Goal: Check status: Check status

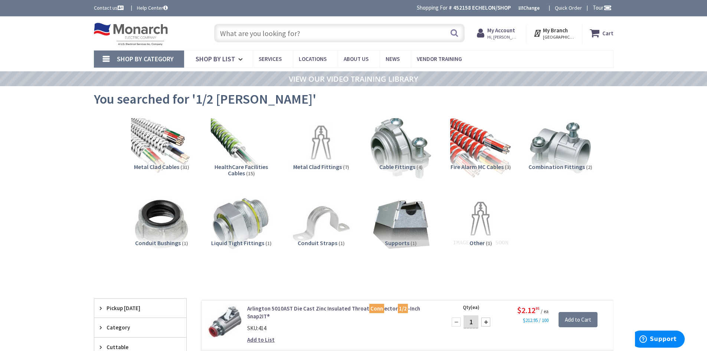
click at [277, 32] on input "text" at bounding box center [339, 33] width 251 height 19
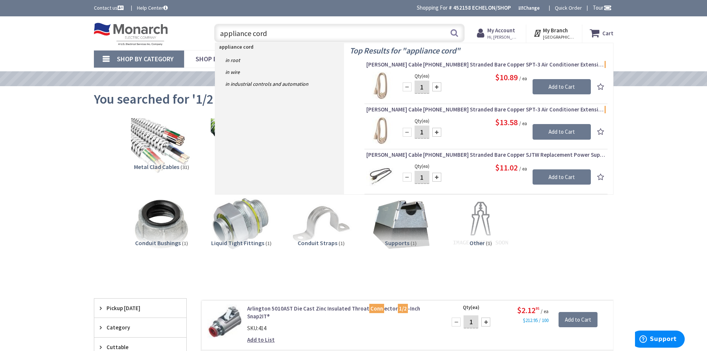
drag, startPoint x: 292, startPoint y: 29, endPoint x: 122, endPoint y: 32, distance: 170.1
click at [121, 33] on div "Toggle Nav appliance cord appliance cord Search Cart My Cart Close" at bounding box center [353, 33] width 531 height 25
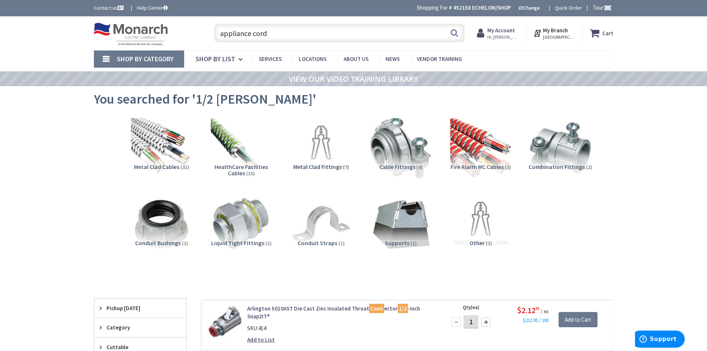
type input "\"
click at [515, 27] on strong "My Account" at bounding box center [501, 30] width 28 height 7
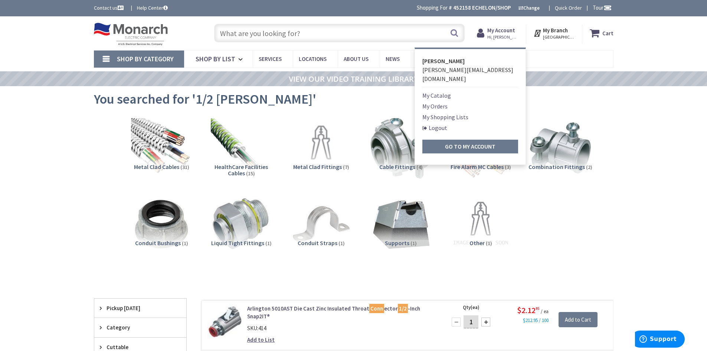
click at [440, 102] on link "My Orders" at bounding box center [434, 106] width 25 height 9
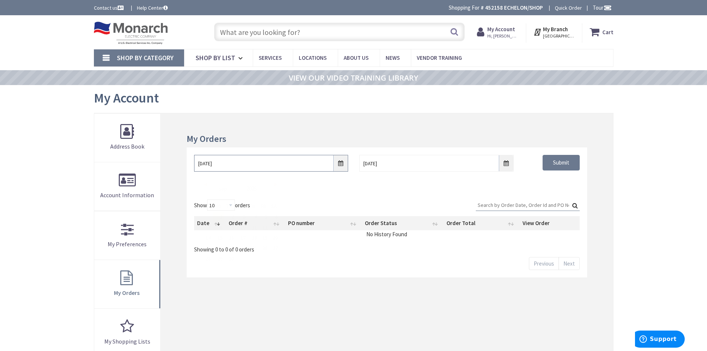
click at [341, 165] on input "9/1/2025" at bounding box center [271, 163] width 154 height 17
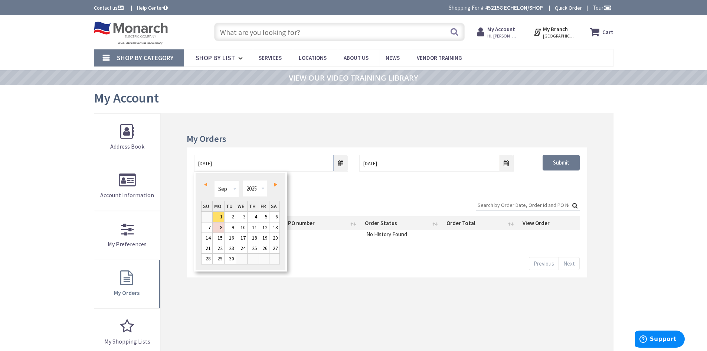
click at [208, 182] on link "Prev" at bounding box center [207, 184] width 10 height 10
click at [275, 186] on link "Next" at bounding box center [274, 184] width 10 height 10
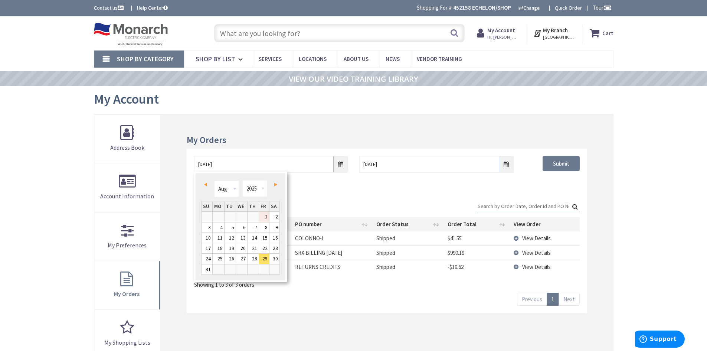
click at [265, 217] on link "1" at bounding box center [264, 217] width 10 height 10
type input "08/01/2025"
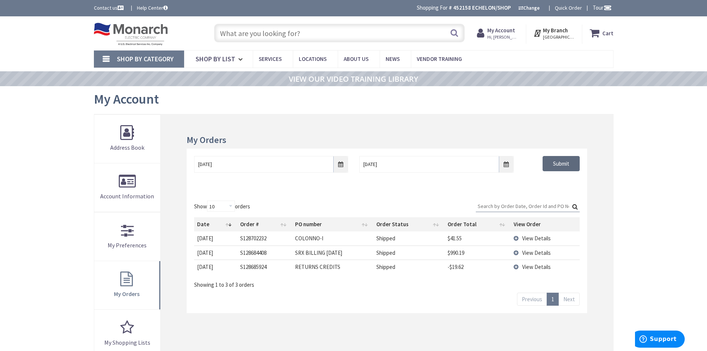
click at [568, 166] on input "Submit" at bounding box center [561, 164] width 37 height 16
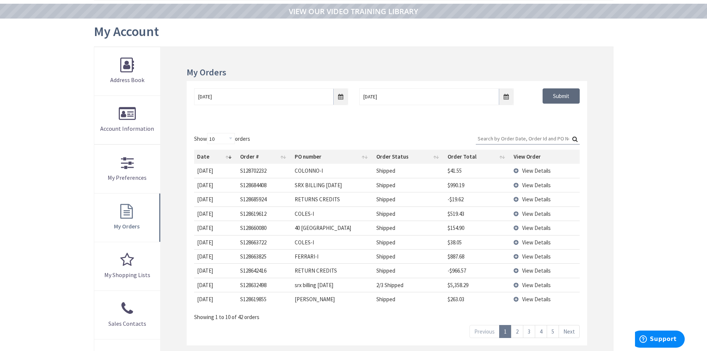
scroll to position [186, 0]
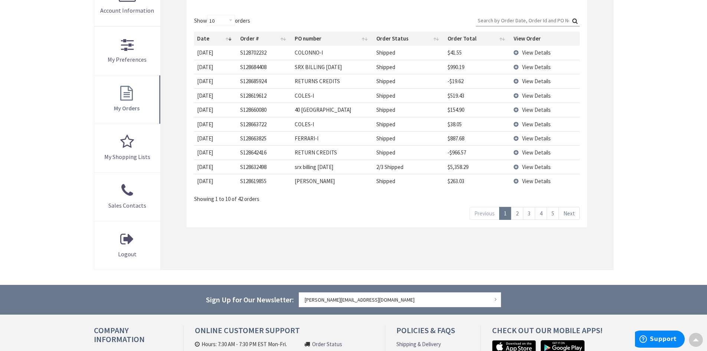
click at [531, 112] on span "View Details" at bounding box center [536, 109] width 29 height 7
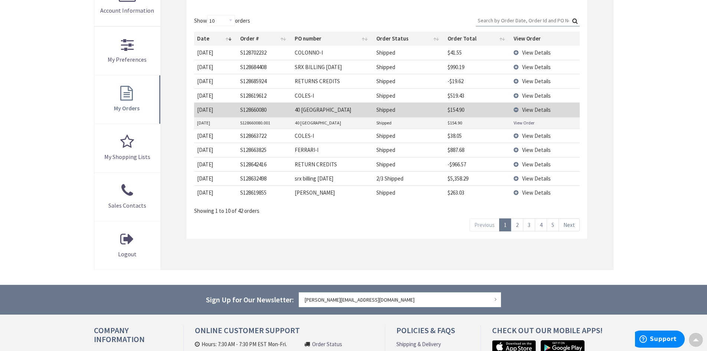
click at [519, 121] on link "View Order" at bounding box center [524, 123] width 21 height 6
click at [516, 224] on link "2" at bounding box center [517, 224] width 12 height 13
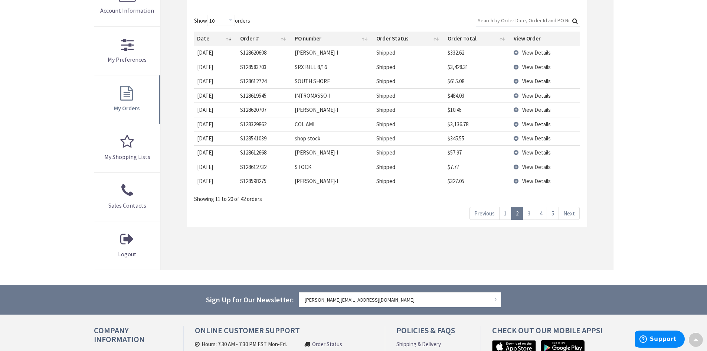
click at [543, 83] on span "View Details" at bounding box center [536, 81] width 29 height 7
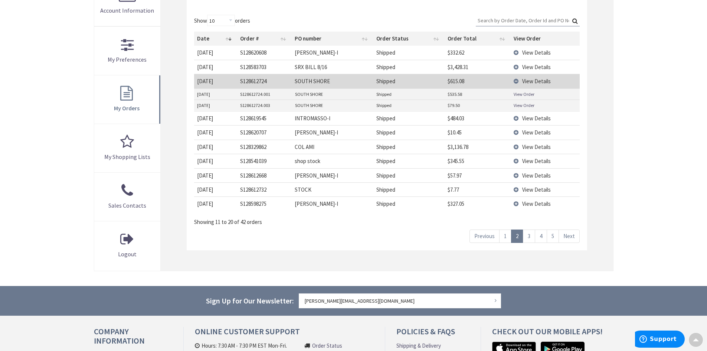
click at [521, 95] on link "View Order" at bounding box center [524, 94] width 21 height 6
click at [527, 104] on link "View Order" at bounding box center [524, 105] width 21 height 6
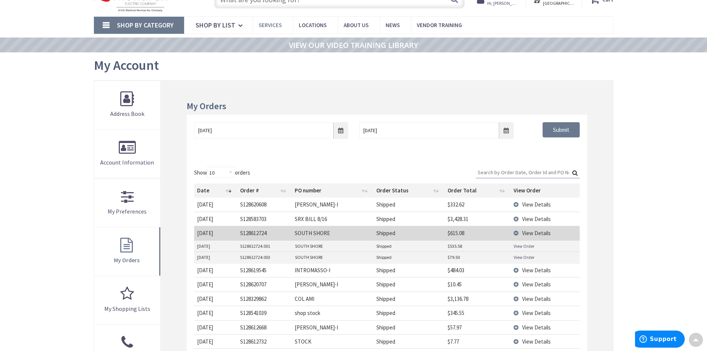
scroll to position [0, 0]
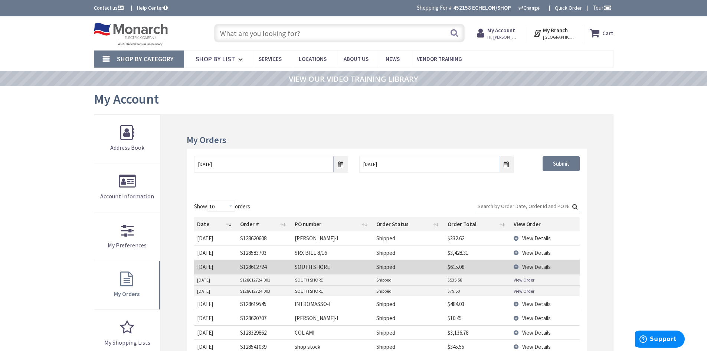
click at [274, 26] on input "text" at bounding box center [339, 33] width 251 height 19
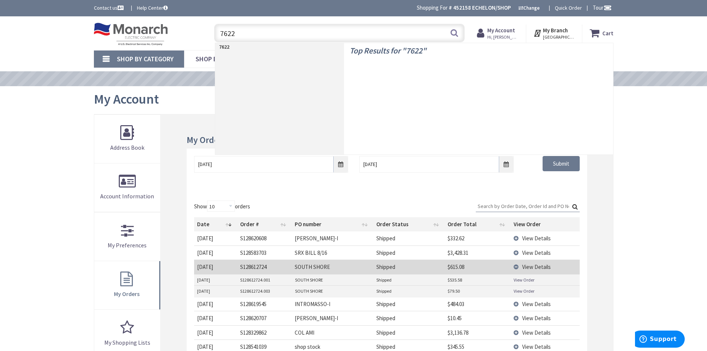
type input "76222"
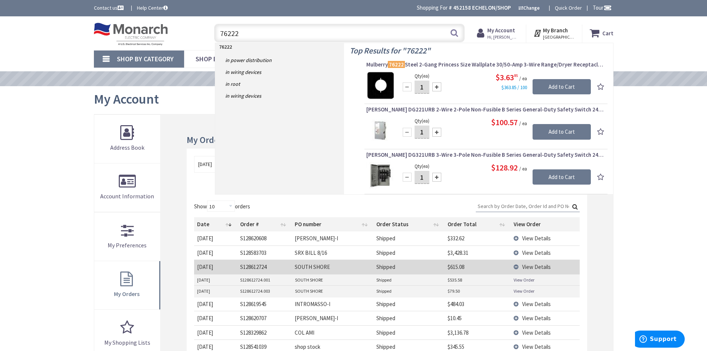
drag, startPoint x: 272, startPoint y: 27, endPoint x: 213, endPoint y: 27, distance: 59.0
click at [213, 27] on div "76222 76222 Search" at bounding box center [337, 33] width 254 height 24
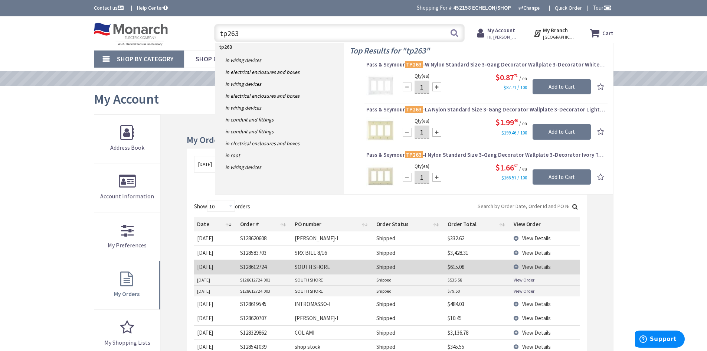
type input "tp263"
drag, startPoint x: 184, startPoint y: 41, endPoint x: 111, endPoint y: 48, distance: 73.8
click at [112, 50] on div "Skip to Content Toggle Nav tp263 tp263 Search Cart My Cart Close You have no it…" at bounding box center [353, 329] width 707 height 626
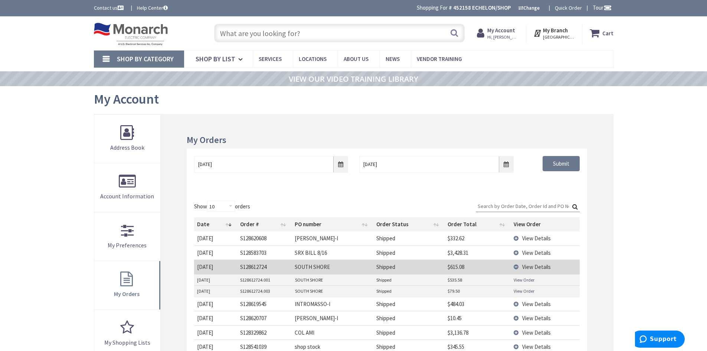
click at [241, 36] on input "text" at bounding box center [339, 33] width 251 height 19
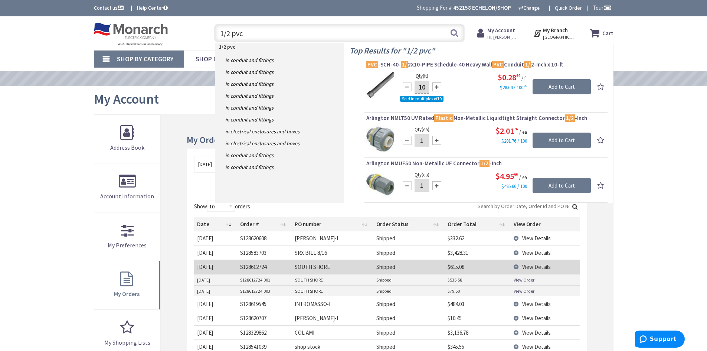
type input "1/2 pvc"
drag, startPoint x: 290, startPoint y: 34, endPoint x: 68, endPoint y: 32, distance: 221.6
click at [68, 32] on div "Skip to Content Toggle Nav 1/2 pvc 1/2 pvc Search Cart My Cart Close You have n…" at bounding box center [353, 33] width 707 height 34
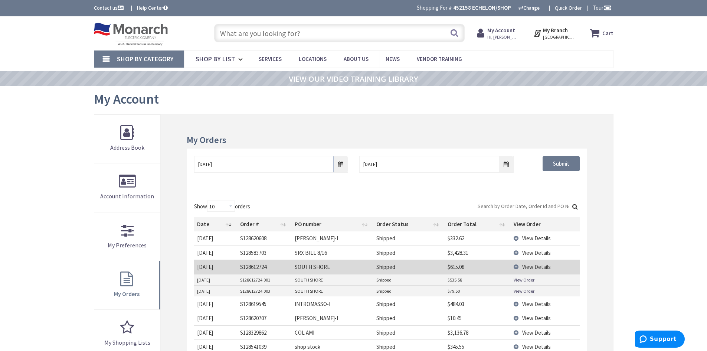
click at [273, 37] on input "text" at bounding box center [339, 33] width 251 height 19
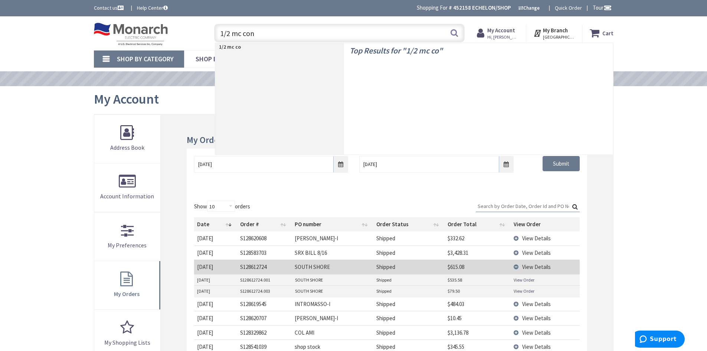
type input "1/2 mc conn"
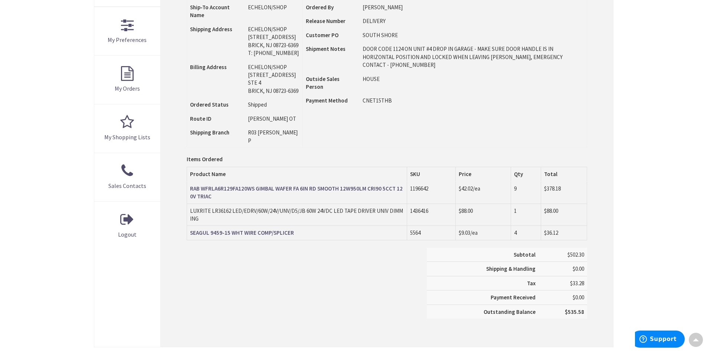
scroll to position [148, 0]
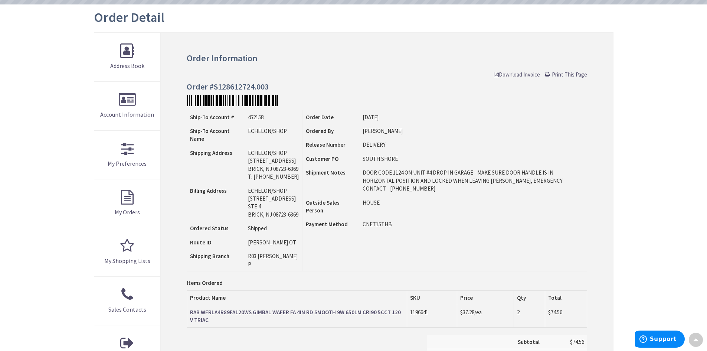
scroll to position [75, 0]
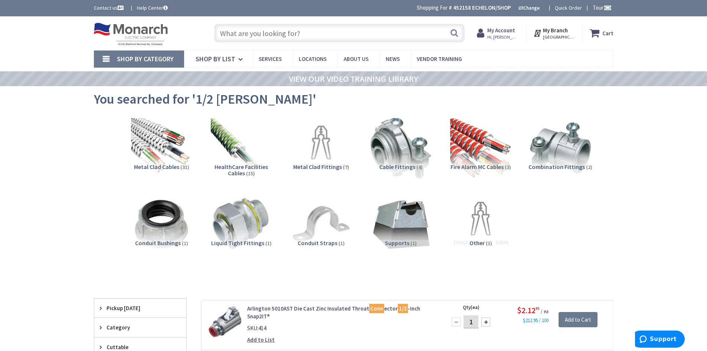
click at [255, 34] on input "text" at bounding box center [339, 33] width 251 height 19
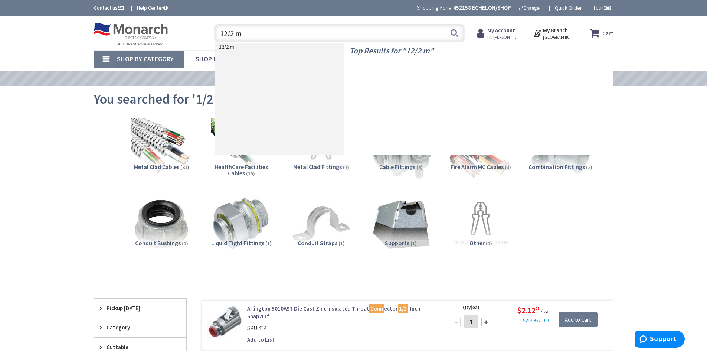
type input "12/2 mc"
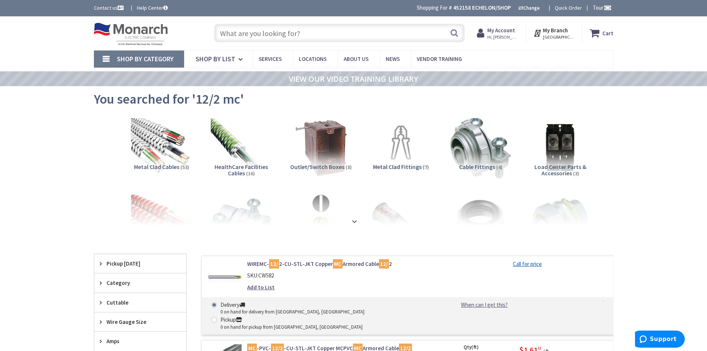
drag, startPoint x: 291, startPoint y: 150, endPoint x: 125, endPoint y: 28, distance: 206.3
click at [125, 29] on img at bounding box center [131, 34] width 74 height 23
